Goal: Information Seeking & Learning: Understand process/instructions

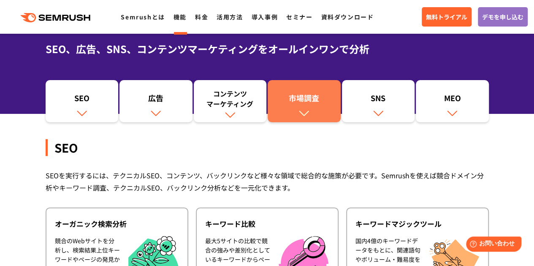
scroll to position [67, 0]
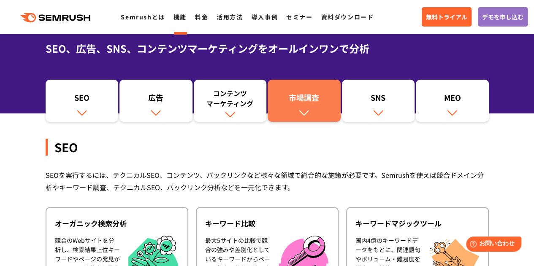
click at [310, 100] on div "市場調査" at bounding box center [304, 99] width 65 height 14
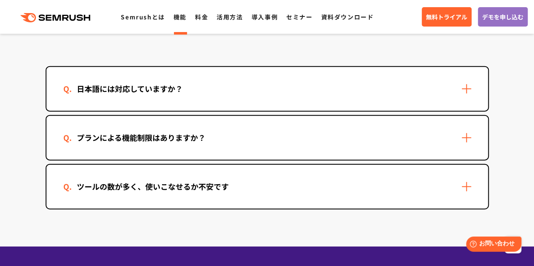
scroll to position [2546, 0]
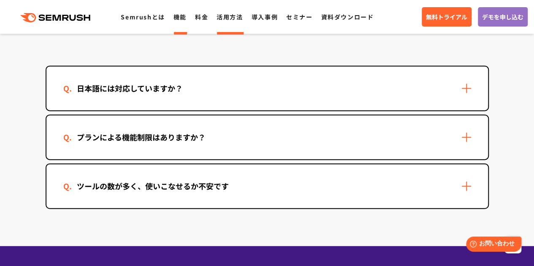
click at [242, 20] on link "活用方法" at bounding box center [229, 17] width 26 height 8
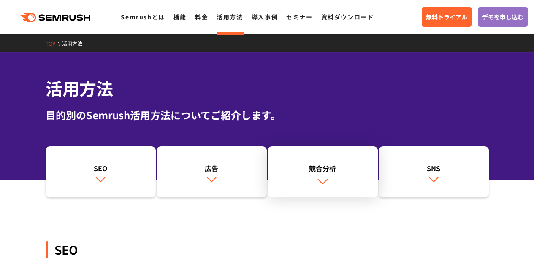
click at [294, 166] on div "競合分析" at bounding box center [323, 168] width 102 height 10
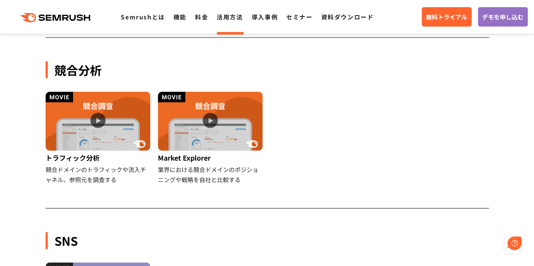
scroll to position [748, 0]
